Goal: Find specific page/section: Find specific page/section

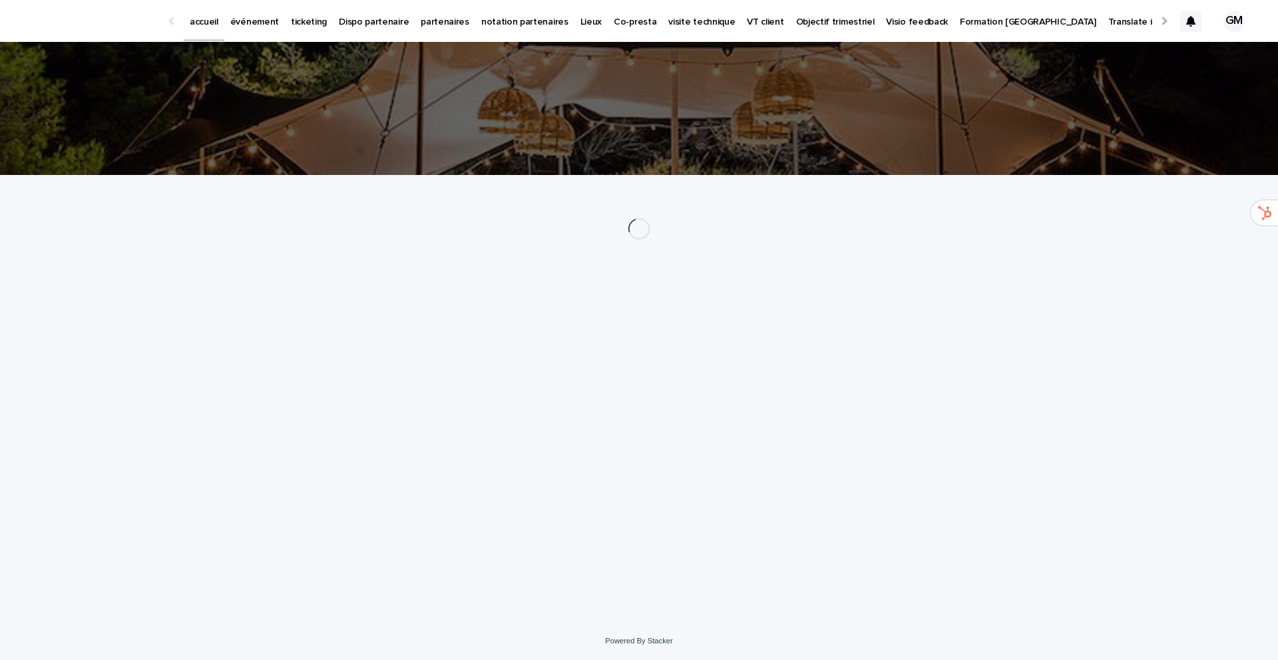
click at [256, 23] on p "événement" at bounding box center [254, 14] width 49 height 28
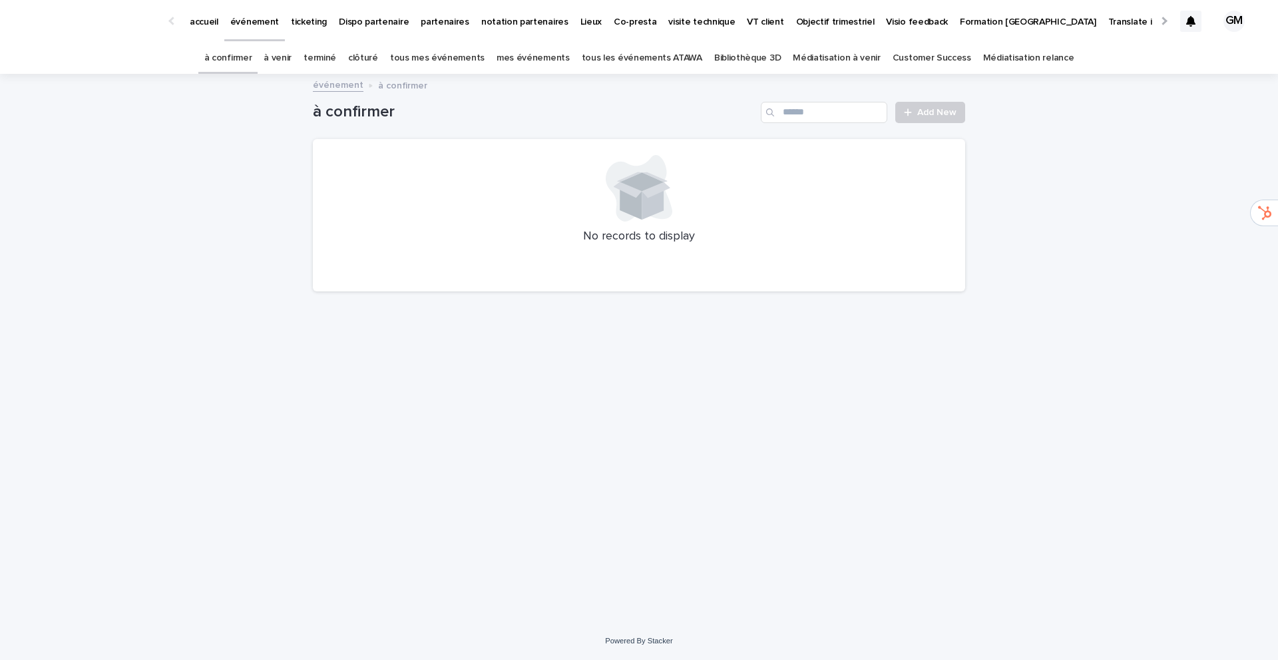
click at [292, 61] on link "à venir" at bounding box center [278, 58] width 28 height 31
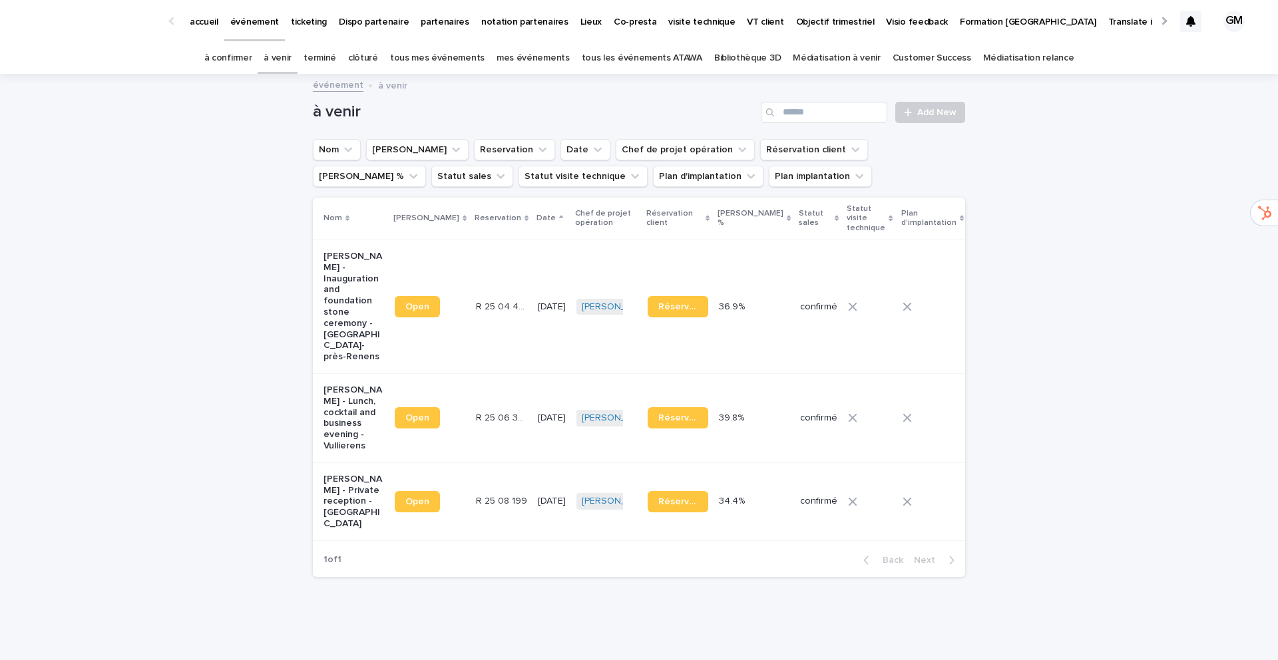
click at [340, 392] on p "Anne Cécile Garrigue - Lunch, cocktail and business evening - Vullierens" at bounding box center [354, 418] width 61 height 67
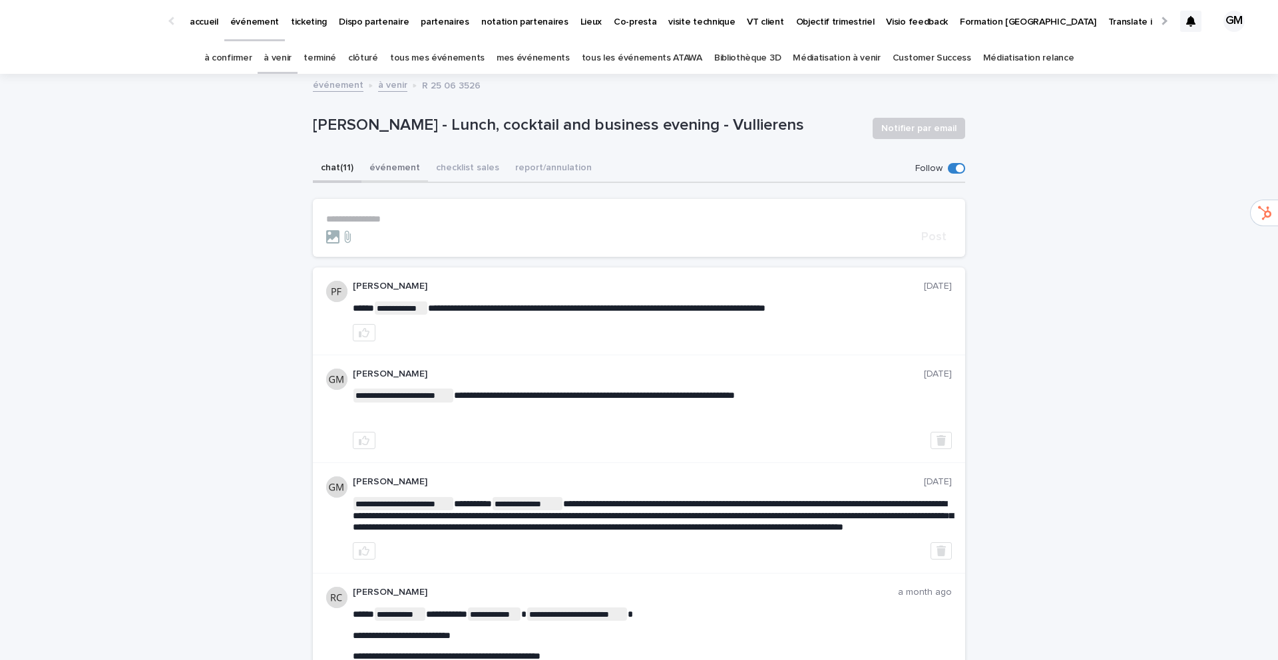
click at [382, 170] on button "événement" at bounding box center [394, 169] width 67 height 28
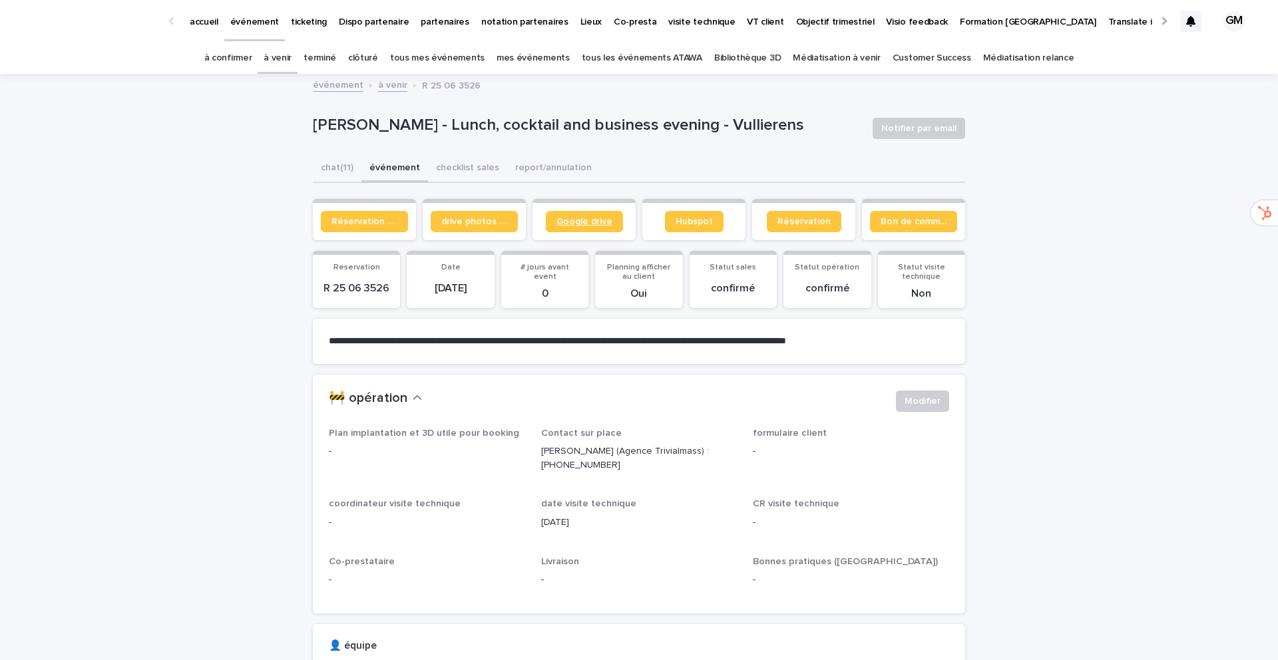
click at [583, 220] on span "Google drive" at bounding box center [585, 221] width 56 height 9
click at [583, 224] on span "Google drive" at bounding box center [585, 221] width 56 height 9
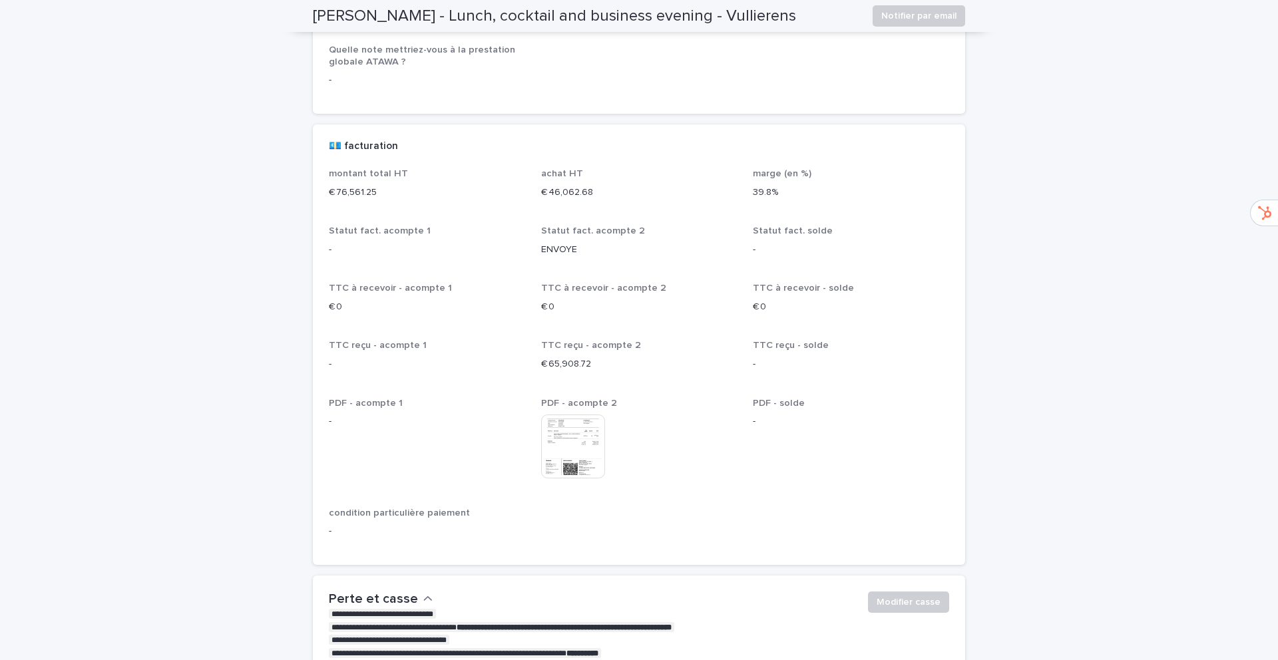
scroll to position [2283, 0]
click at [576, 428] on img at bounding box center [573, 445] width 64 height 64
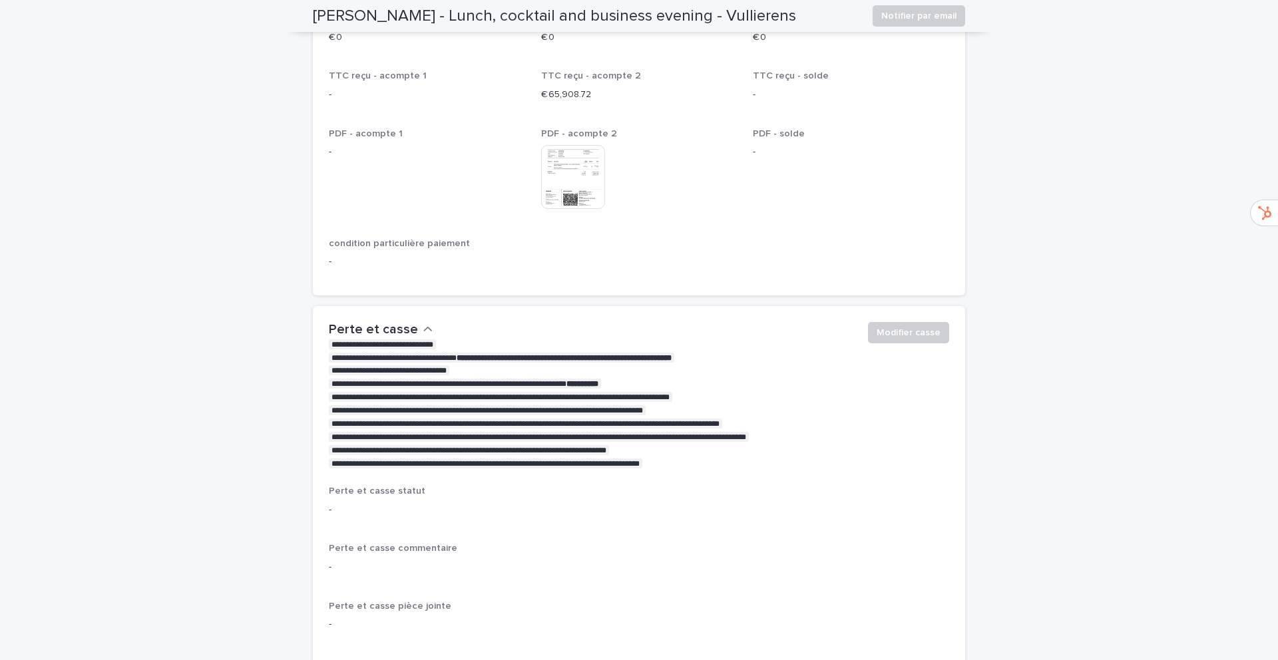
scroll to position [2449, 0]
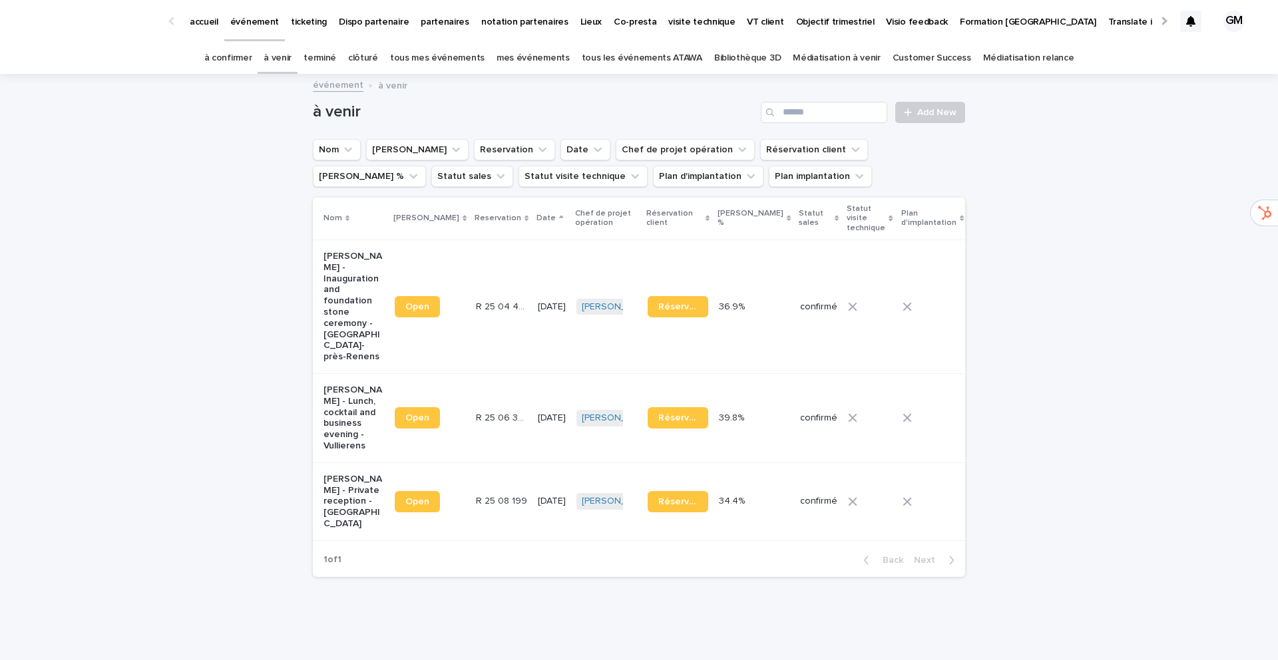
click at [343, 409] on p "Anne Cécile Garrigue - Lunch, cocktail and business evening - Vullierens" at bounding box center [354, 418] width 61 height 67
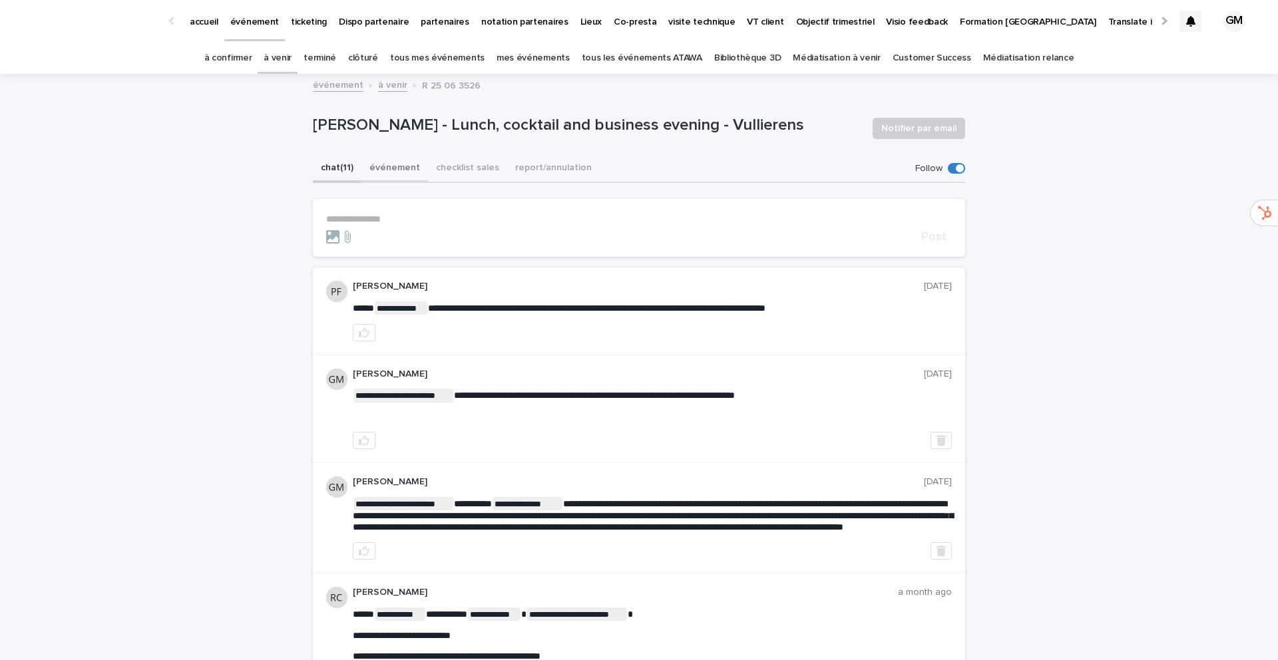
click at [386, 169] on button "événement" at bounding box center [394, 169] width 67 height 28
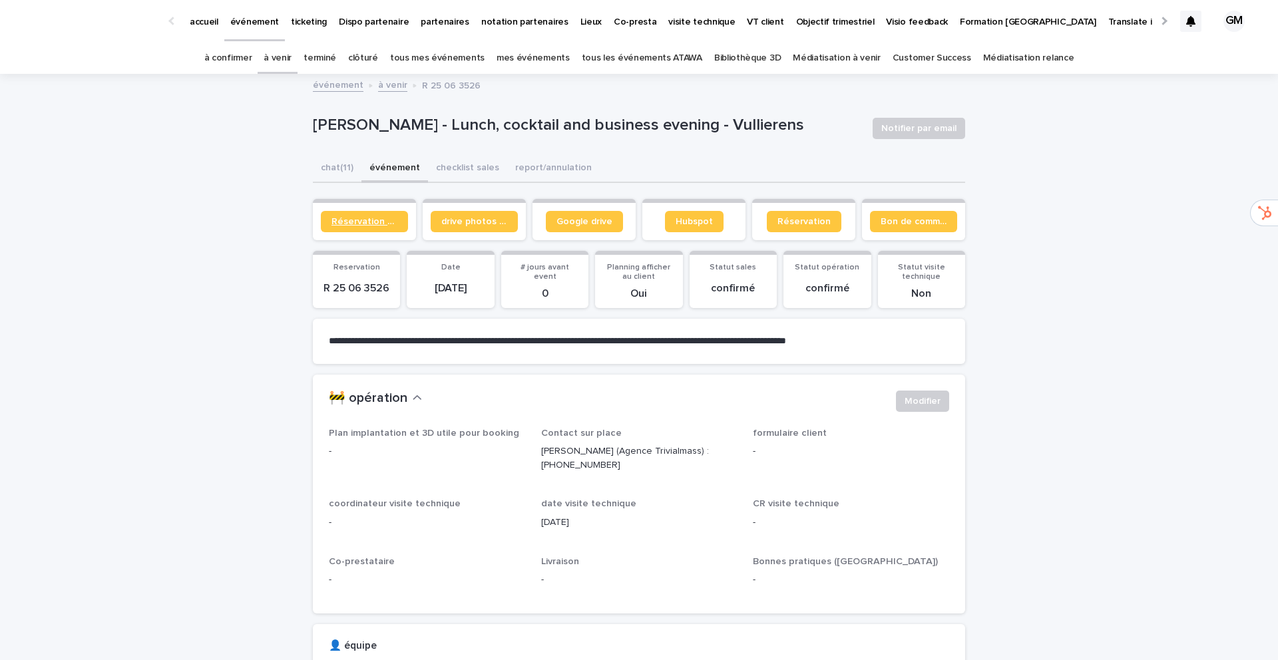
click at [348, 222] on span "Réservation client" at bounding box center [365, 221] width 66 height 9
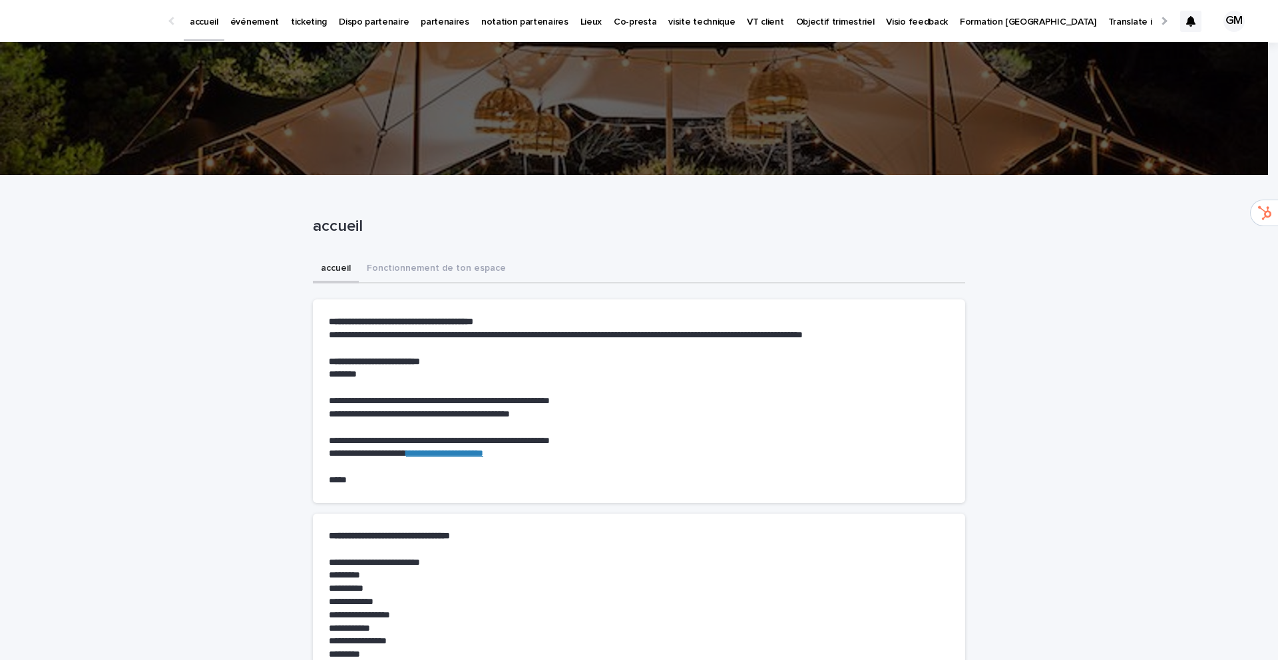
click at [425, 21] on p "partenaires" at bounding box center [445, 14] width 49 height 28
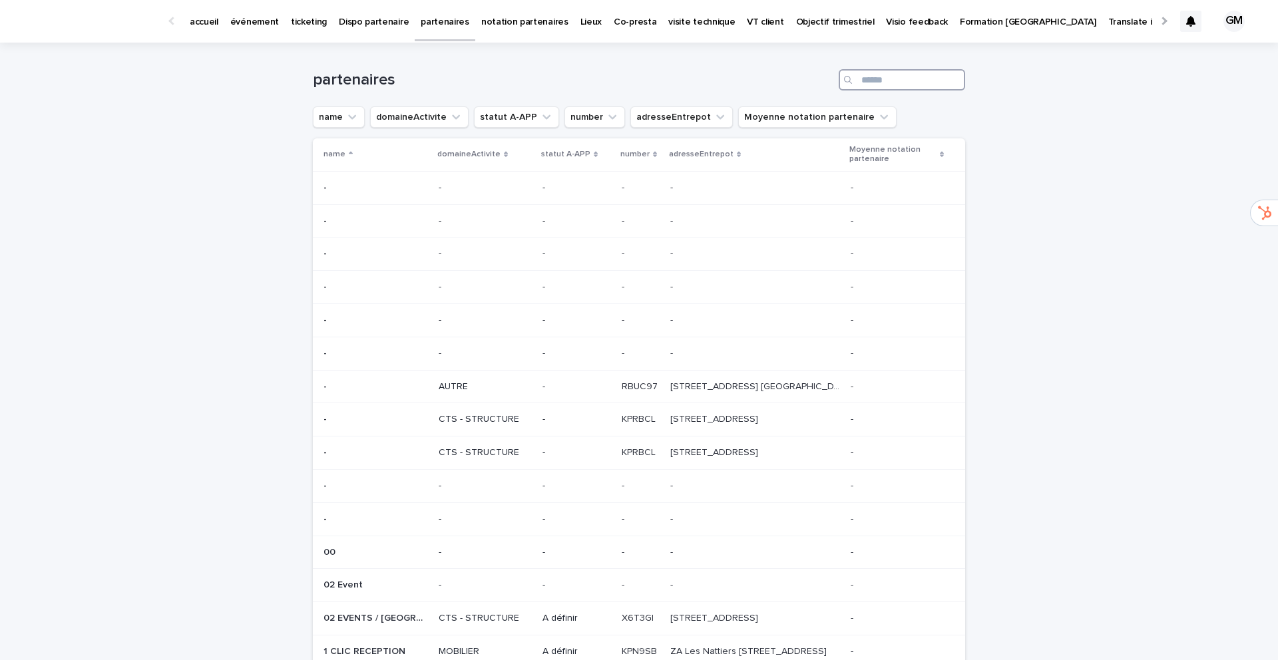
click at [895, 75] on input "Search" at bounding box center [902, 79] width 126 height 21
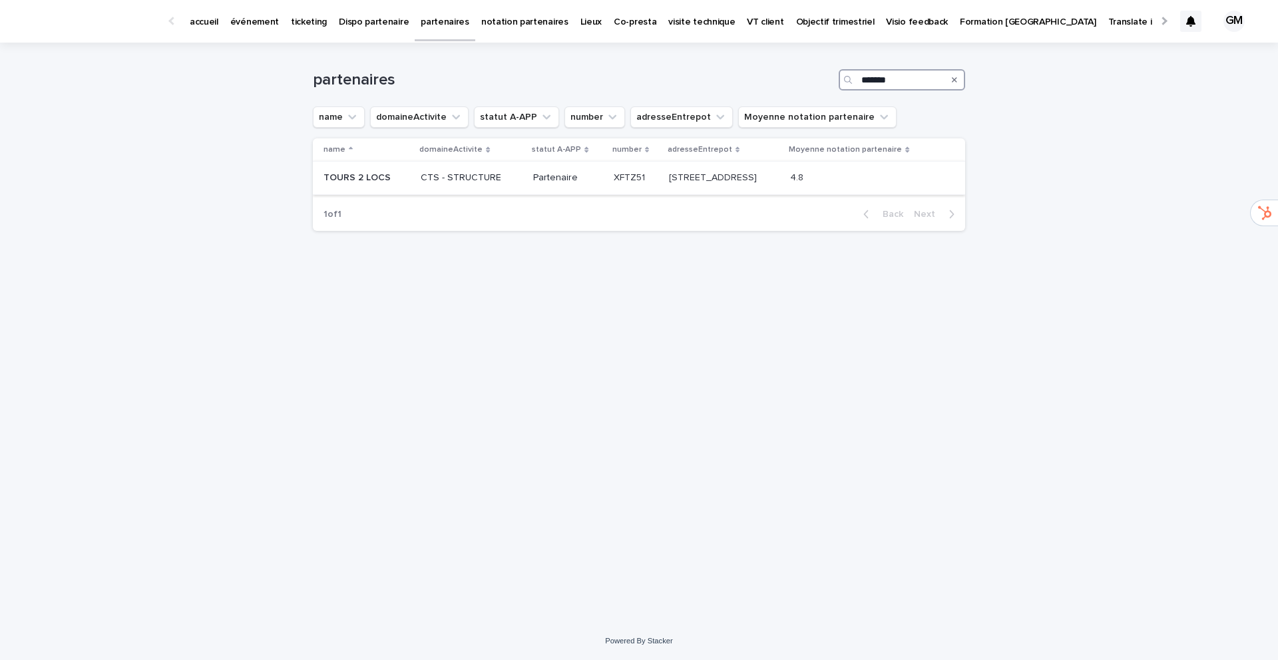
type input "*******"
click at [366, 179] on p "TOURS 2 LOCS" at bounding box center [359, 177] width 70 height 14
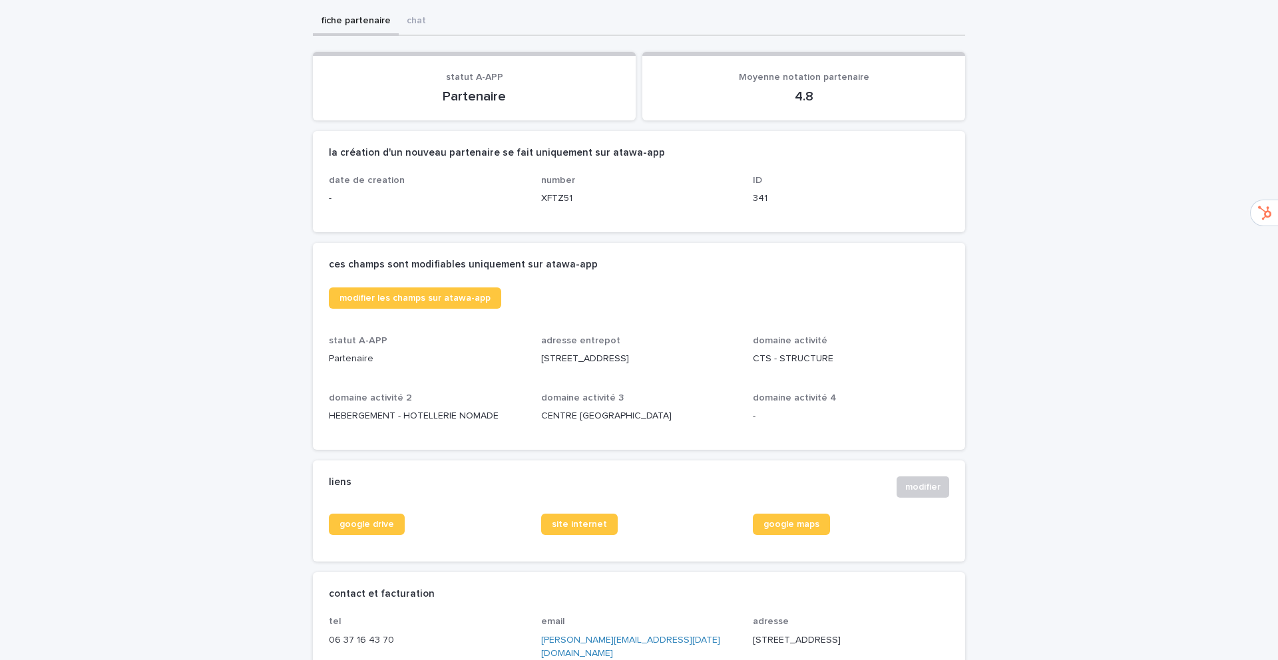
scroll to position [122, 0]
